Goal: Check status: Check status

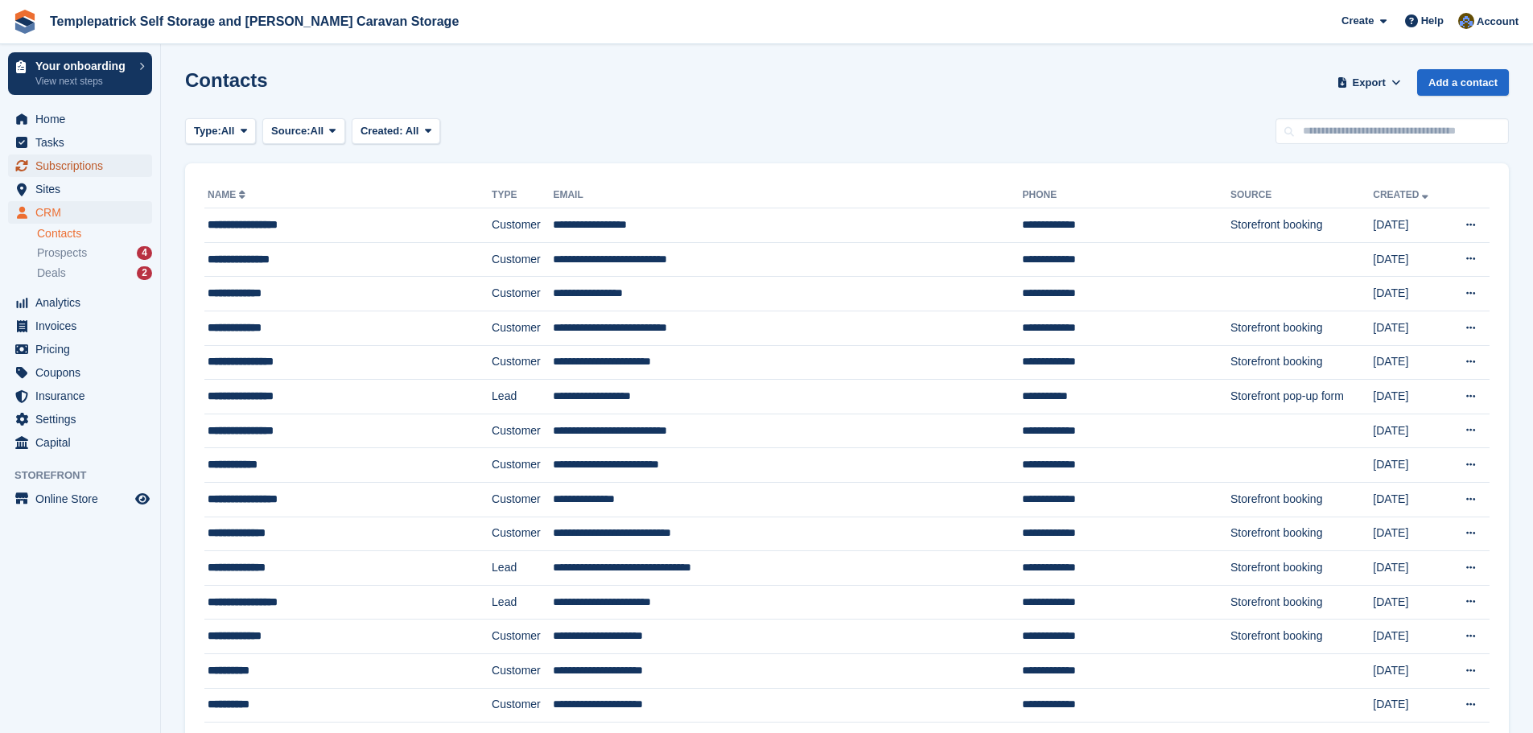
click at [93, 166] on span "Subscriptions" at bounding box center [83, 166] width 97 height 23
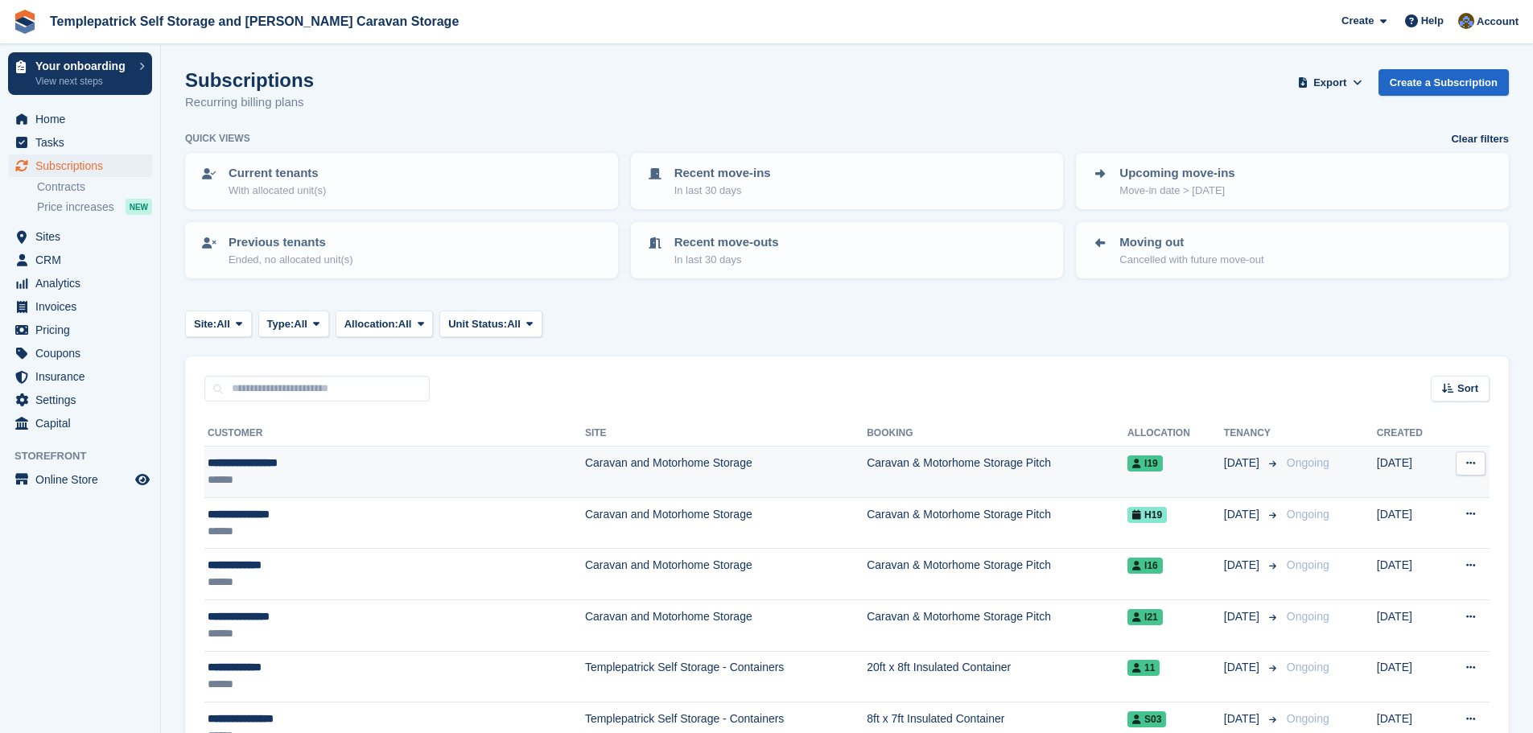
click at [929, 464] on td "Caravan & Motorhome Storage Pitch" at bounding box center [997, 473] width 261 height 52
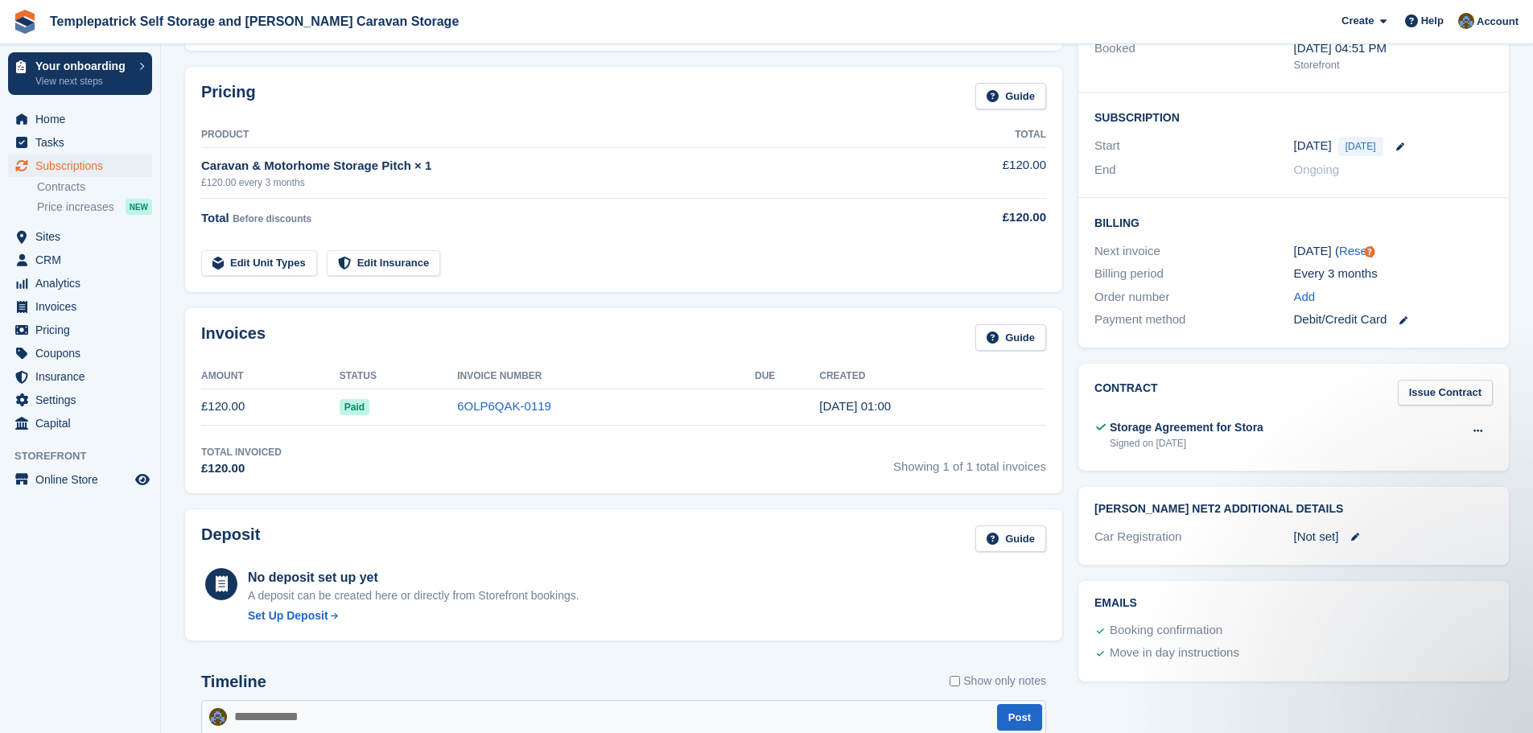
scroll to position [80, 0]
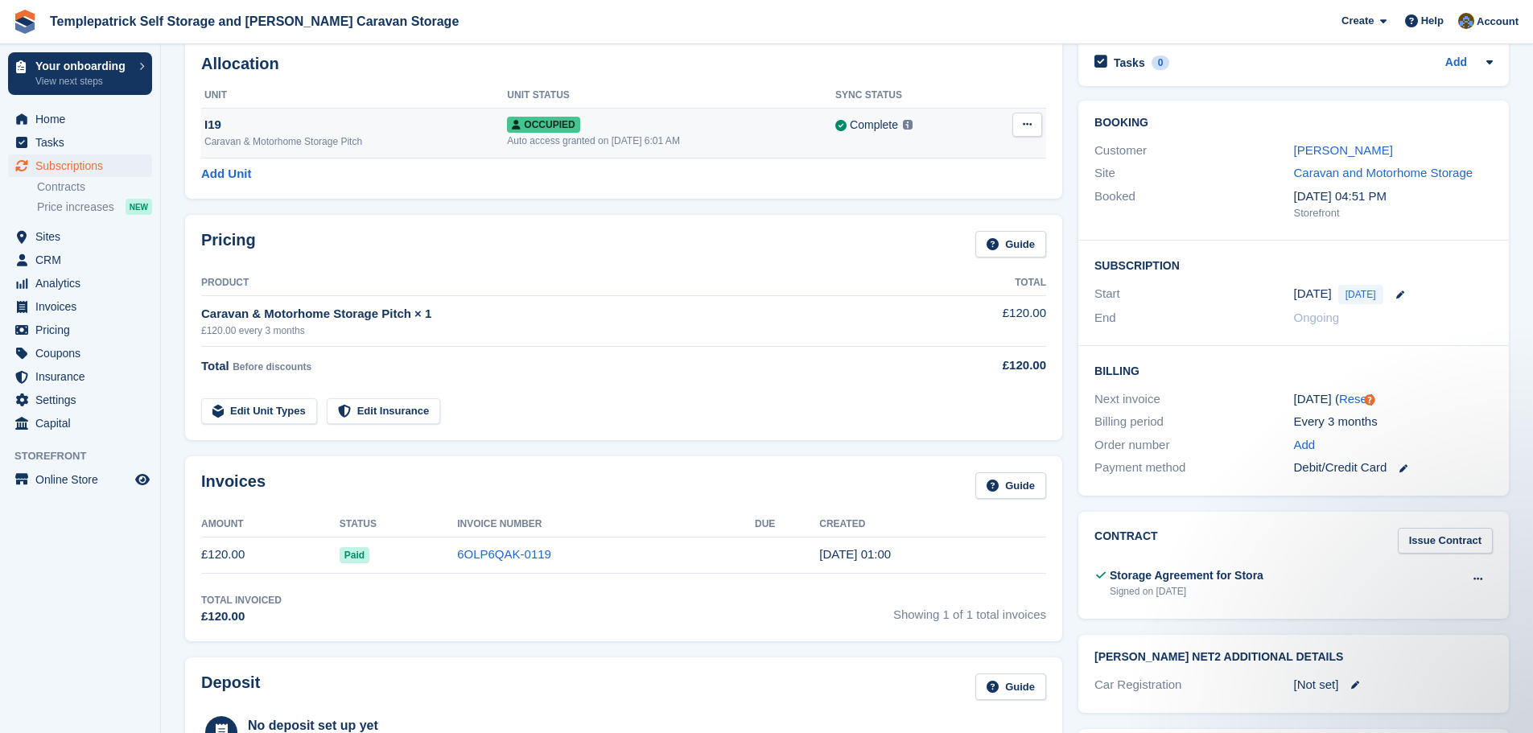
click at [1024, 129] on icon at bounding box center [1027, 124] width 9 height 10
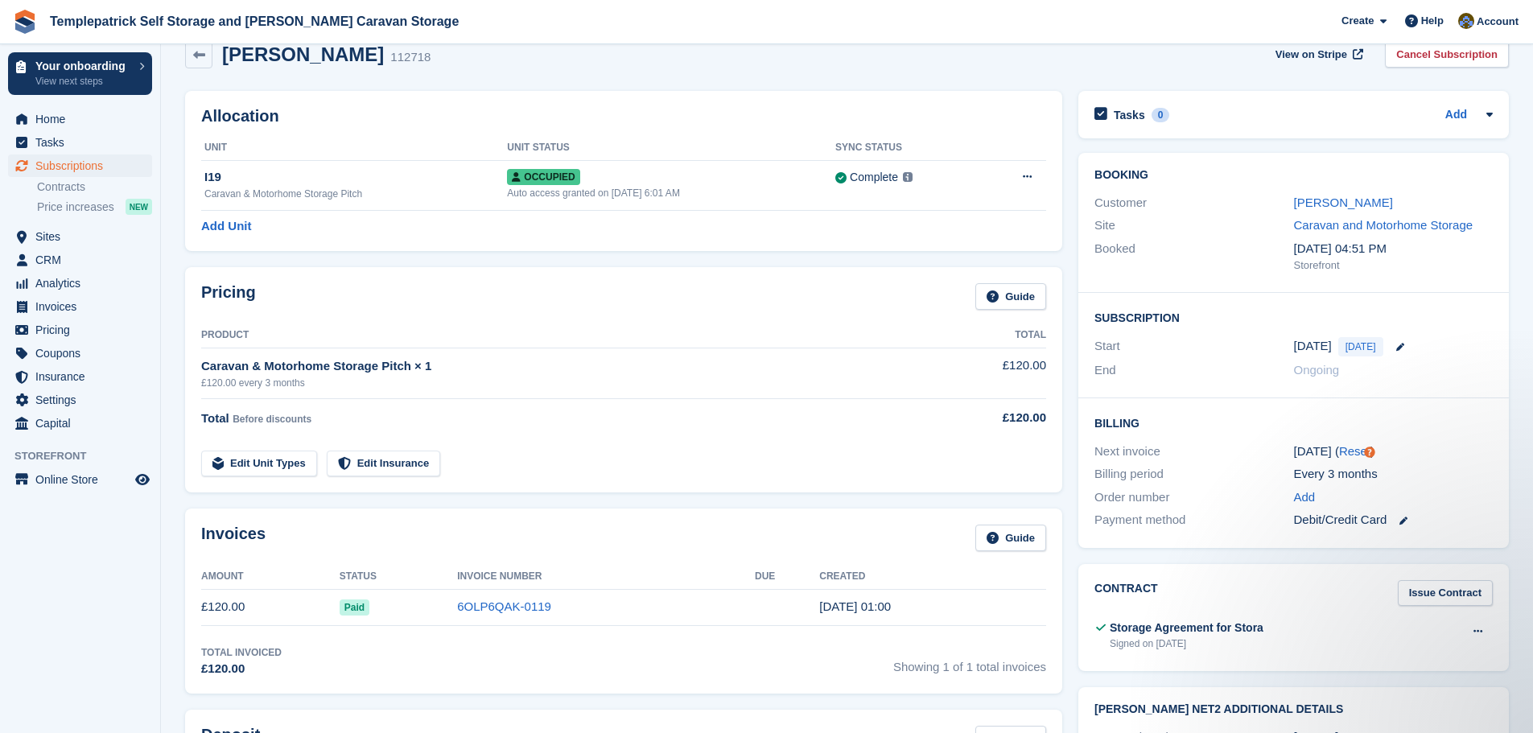
scroll to position [0, 0]
